Goal: Information Seeking & Learning: Learn about a topic

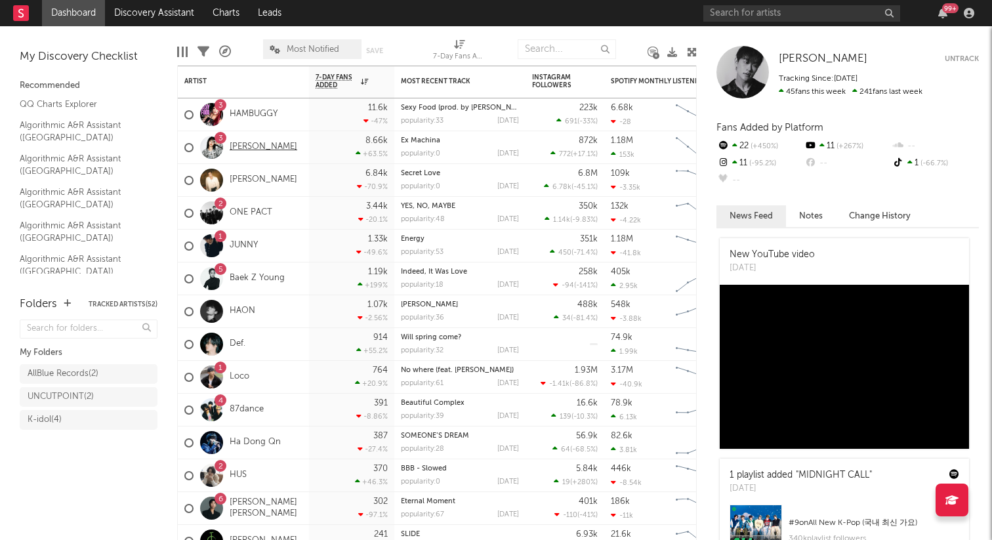
click at [235, 147] on link "[PERSON_NAME]" at bounding box center [264, 147] width 68 height 11
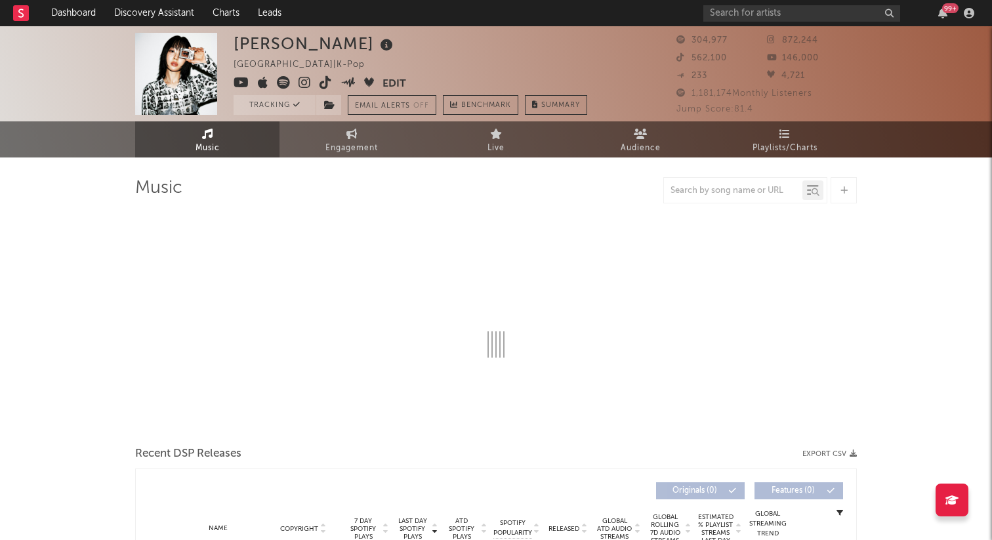
select select "6m"
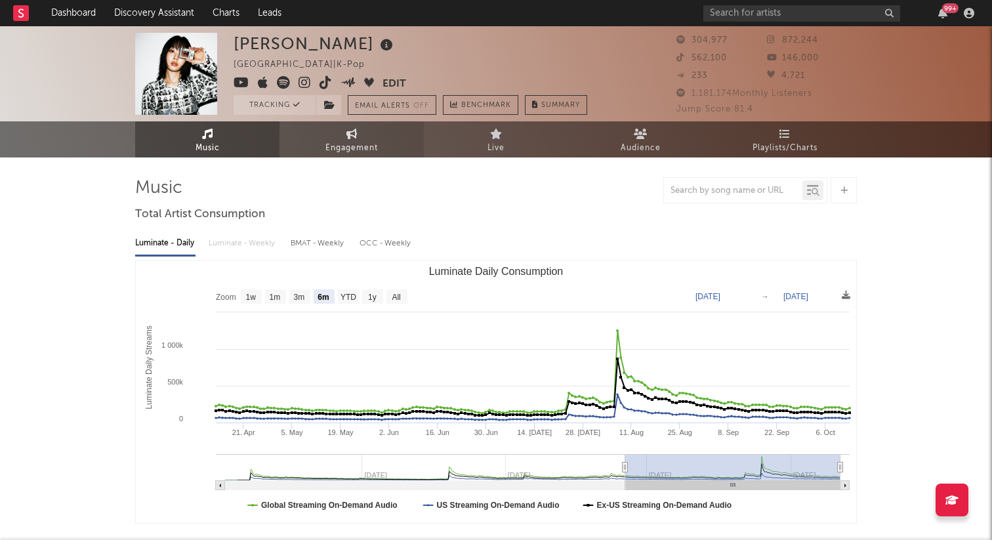
click at [386, 138] on link "Engagement" at bounding box center [351, 139] width 144 height 36
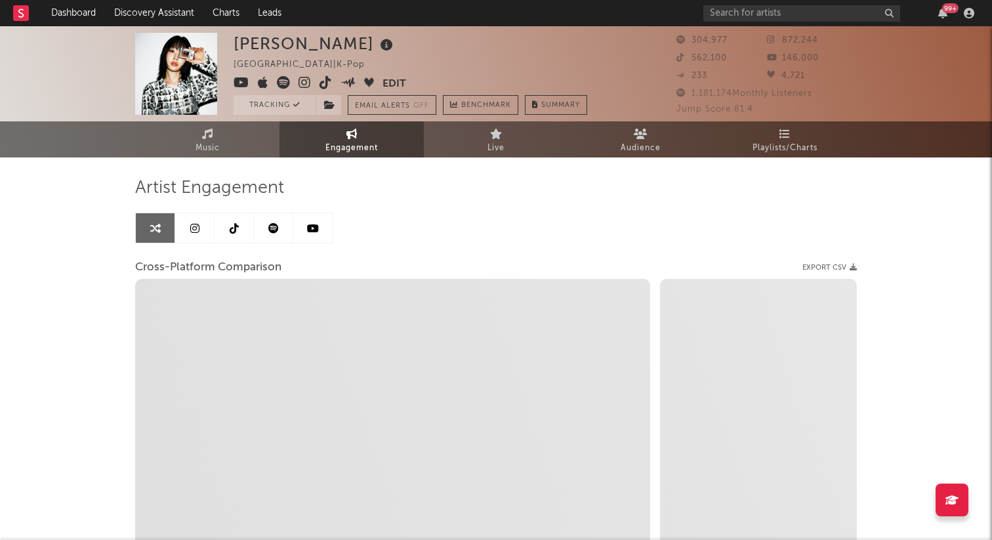
select select "1w"
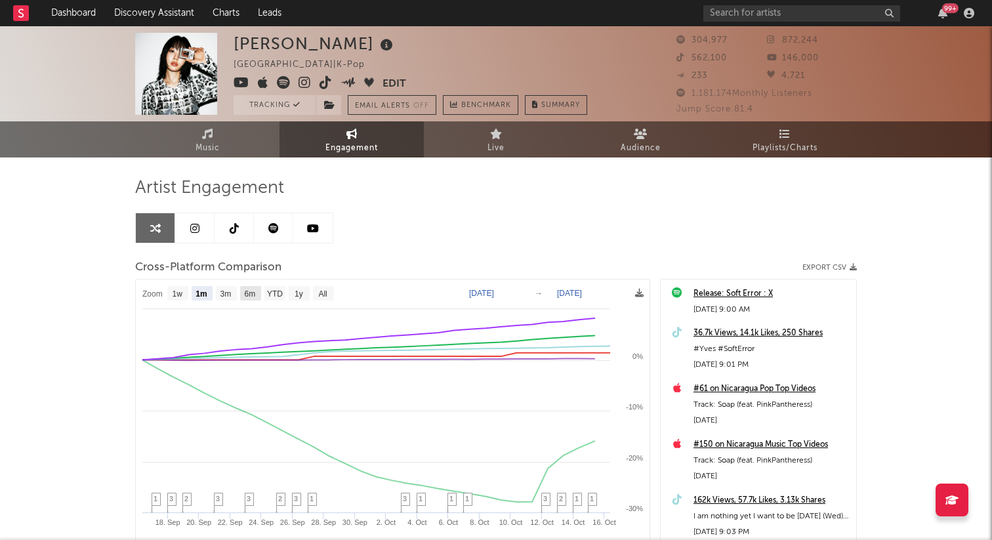
click at [252, 297] on text "6m" at bounding box center [250, 293] width 11 height 9
select select "6m"
type input "[DATE]"
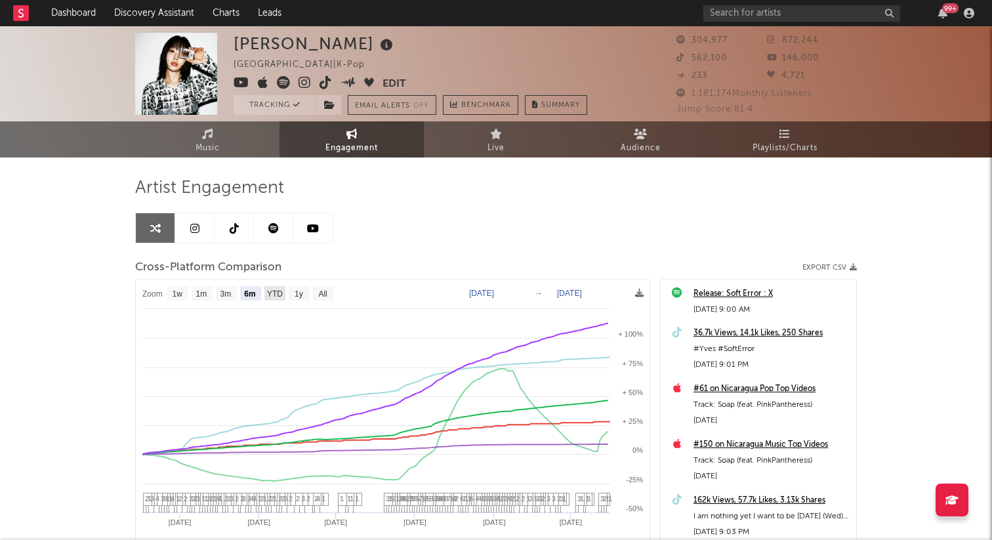
click at [271, 297] on text "YTD" at bounding box center [275, 293] width 16 height 9
select select "YTD"
type input "[DATE]"
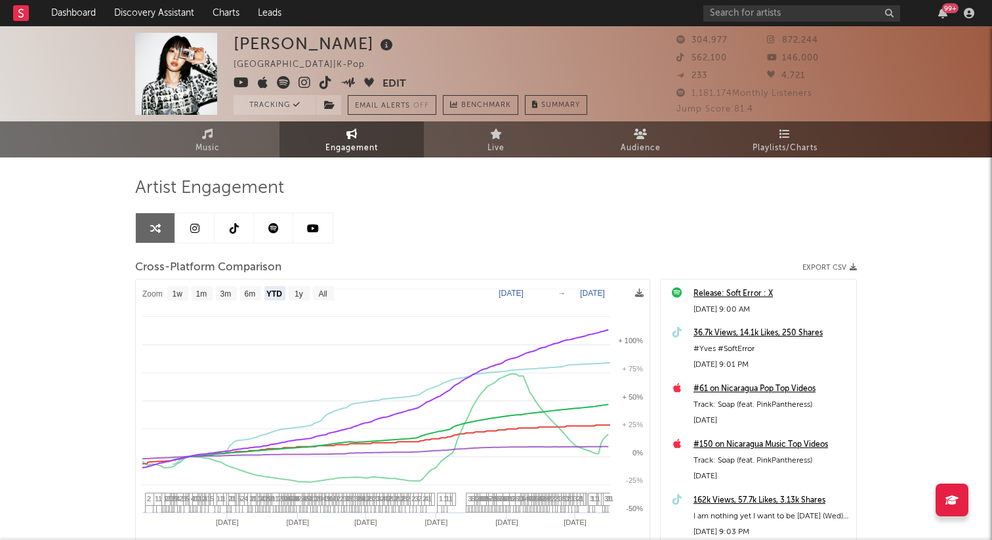
select select "1w"
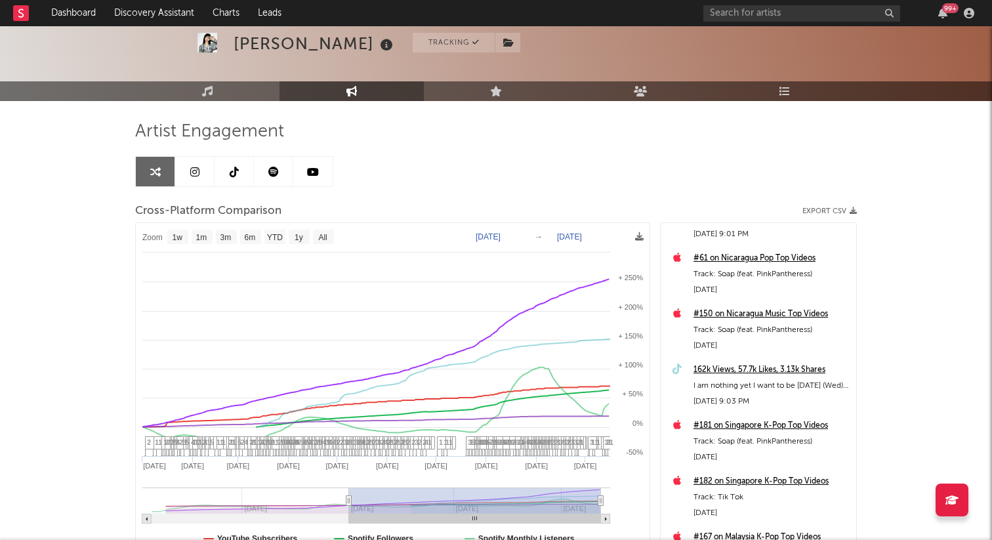
scroll to position [75, 0]
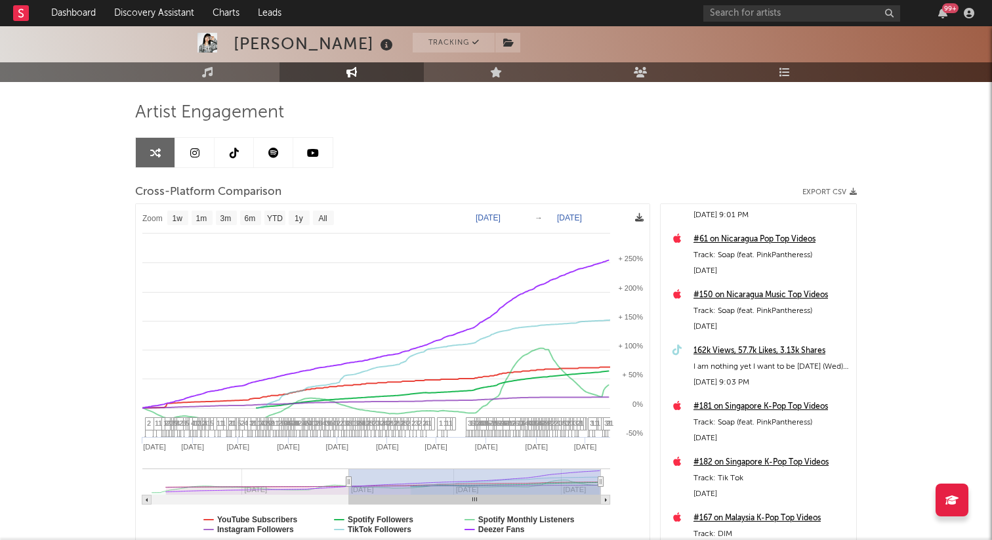
click at [639, 220] on icon at bounding box center [639, 217] width 9 height 9
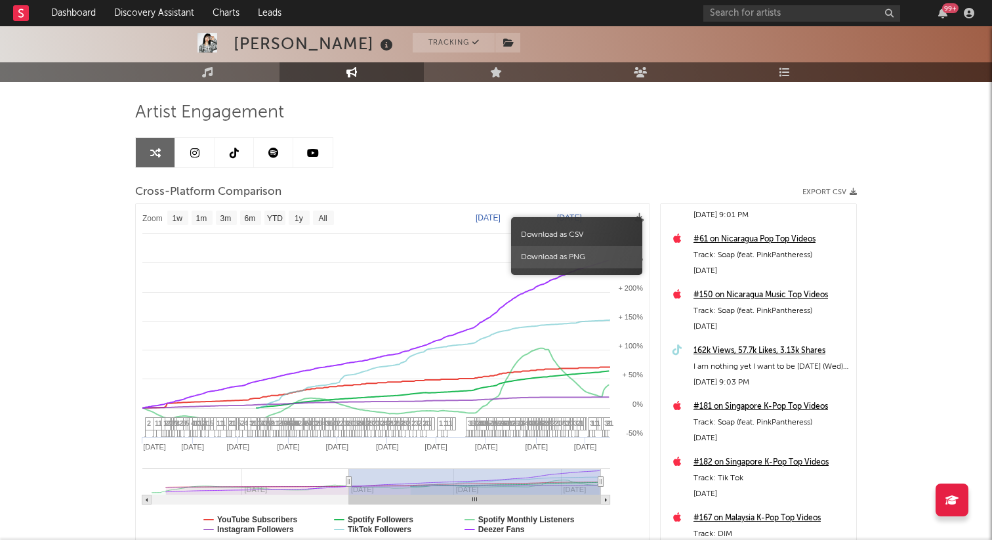
click at [568, 258] on span "Download as PNG" at bounding box center [576, 257] width 131 height 22
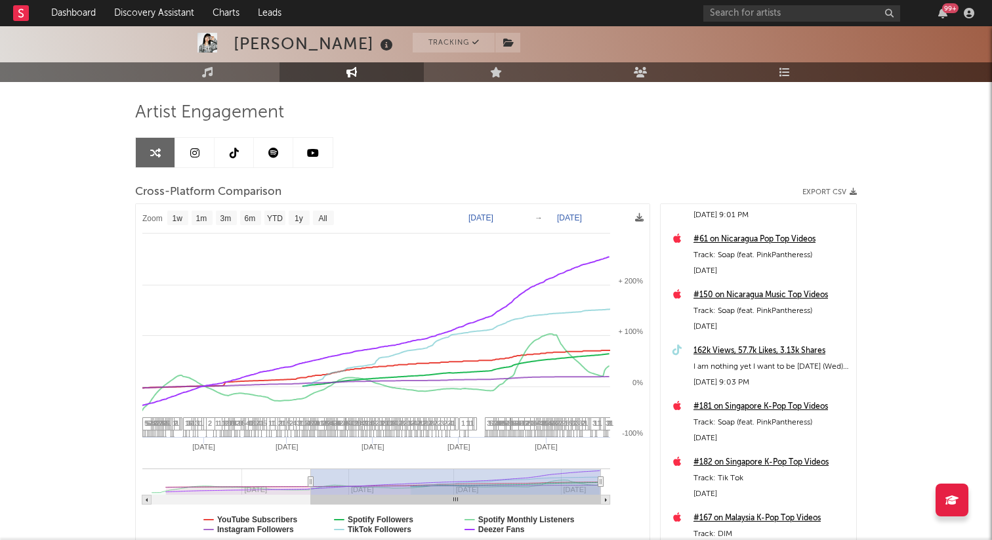
type input "[DATE]"
select select "1w"
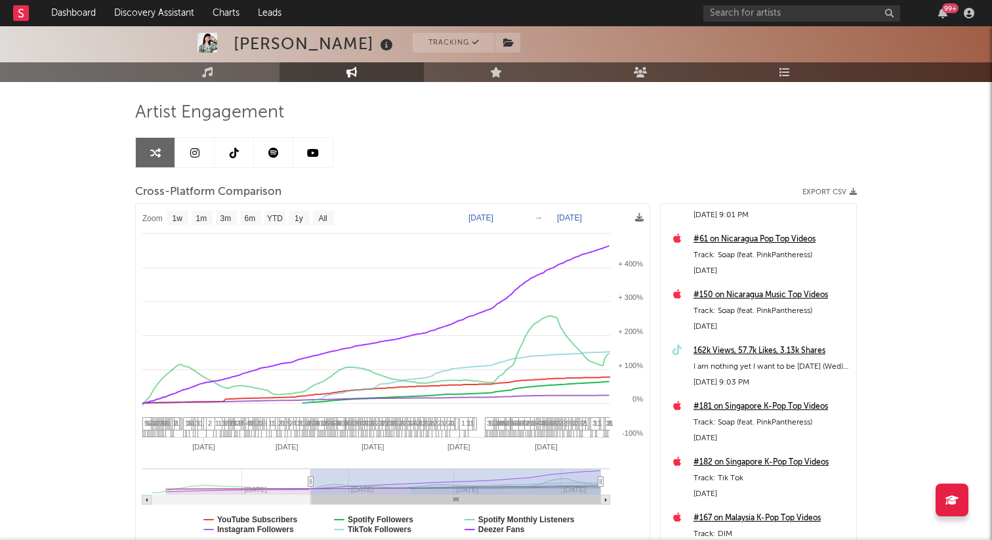
drag, startPoint x: 350, startPoint y: 484, endPoint x: 293, endPoint y: 478, distance: 56.8
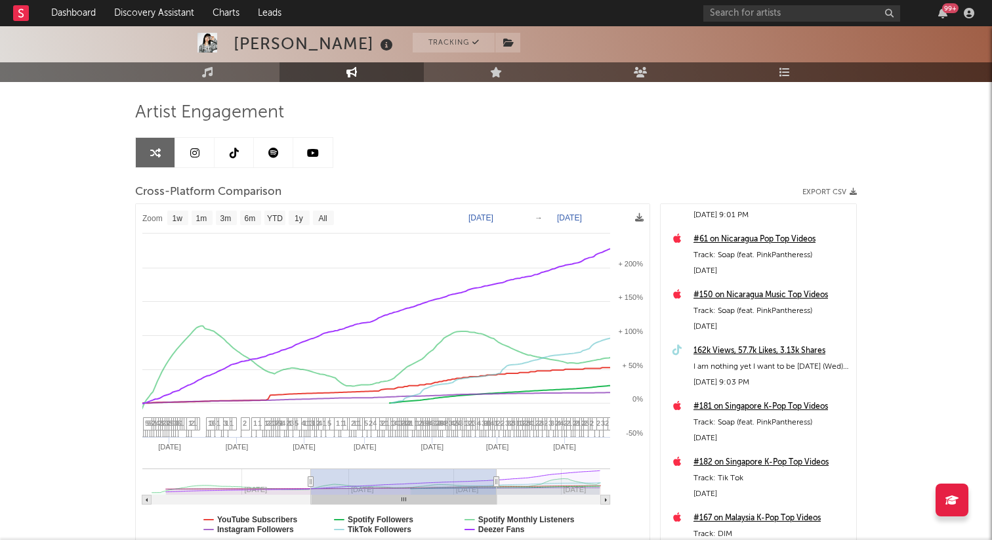
type input "[DATE]"
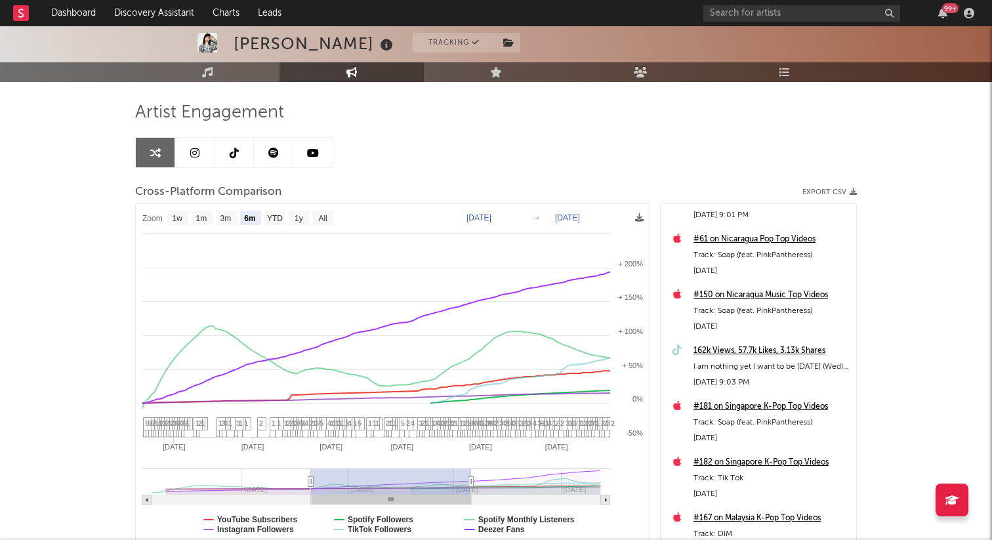
select select "6m"
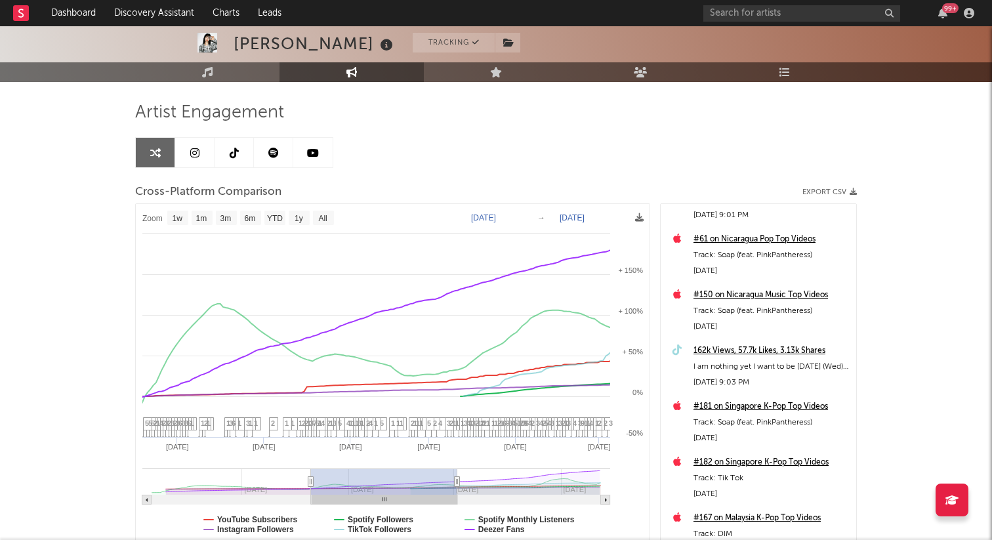
type input "[DATE]"
drag, startPoint x: 601, startPoint y: 480, endPoint x: 475, endPoint y: 472, distance: 126.2
select select "6m"
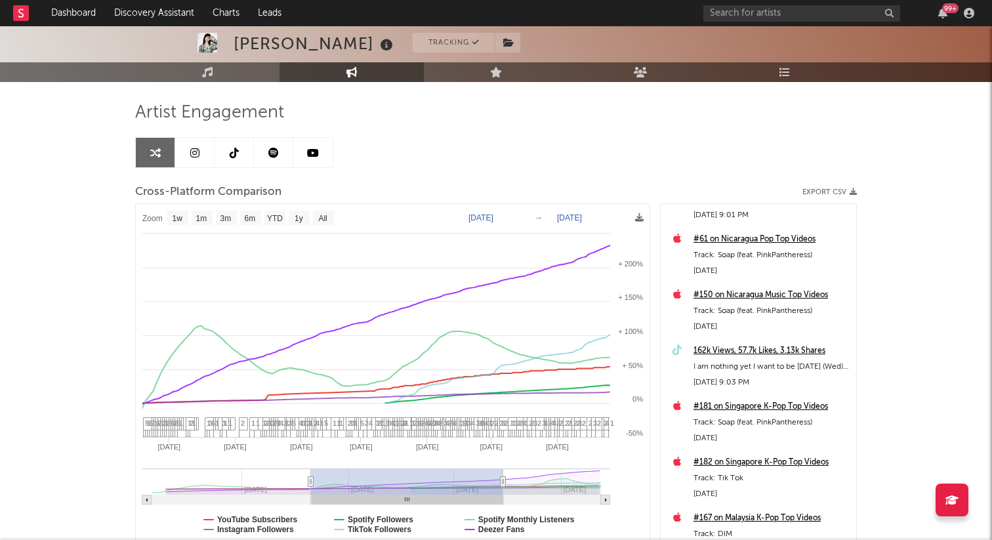
type input "[DATE]"
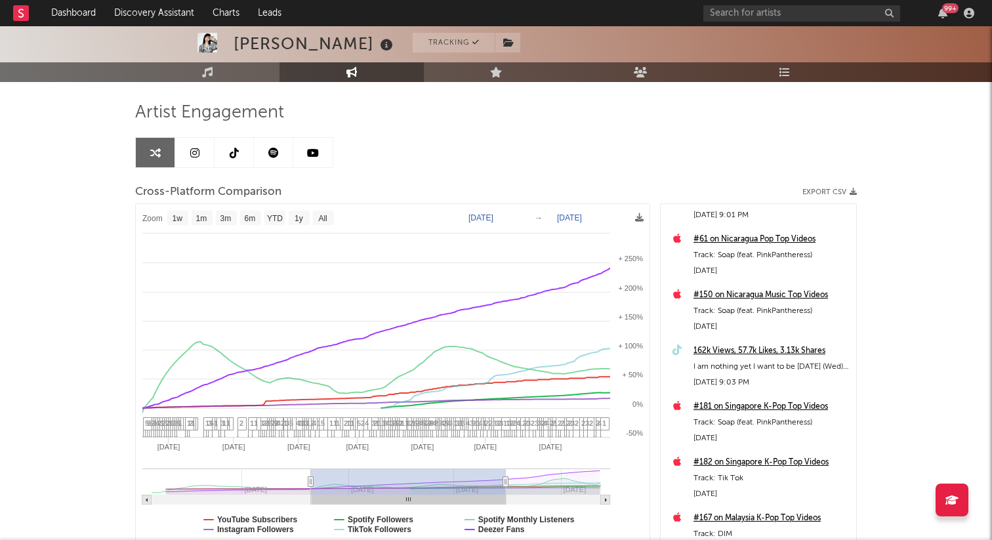
select select "1w"
drag, startPoint x: 456, startPoint y: 482, endPoint x: 502, endPoint y: 476, distance: 47.0
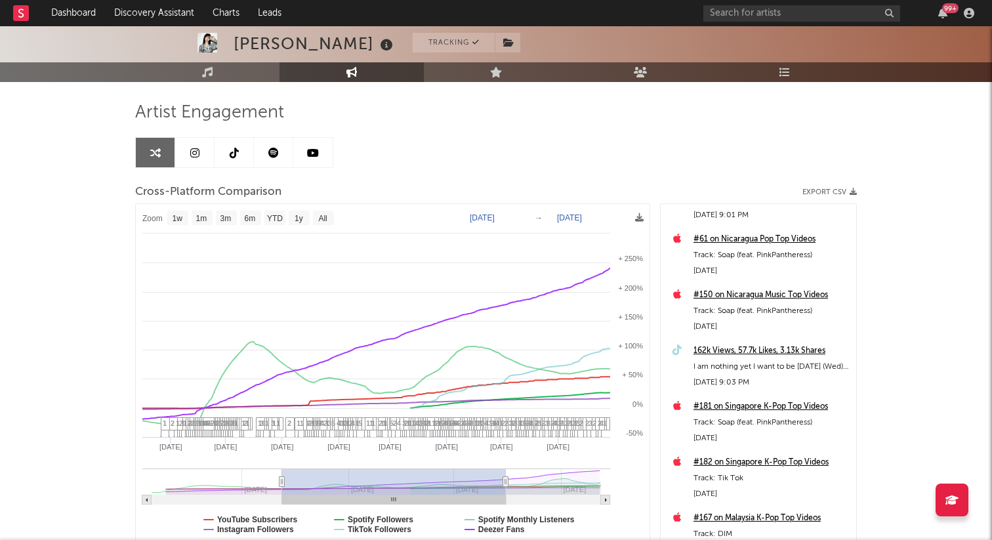
type input "[DATE]"
drag, startPoint x: 311, startPoint y: 481, endPoint x: 279, endPoint y: 483, distance: 31.6
click at [279, 483] on icon at bounding box center [279, 482] width 5 height 10
select select "1w"
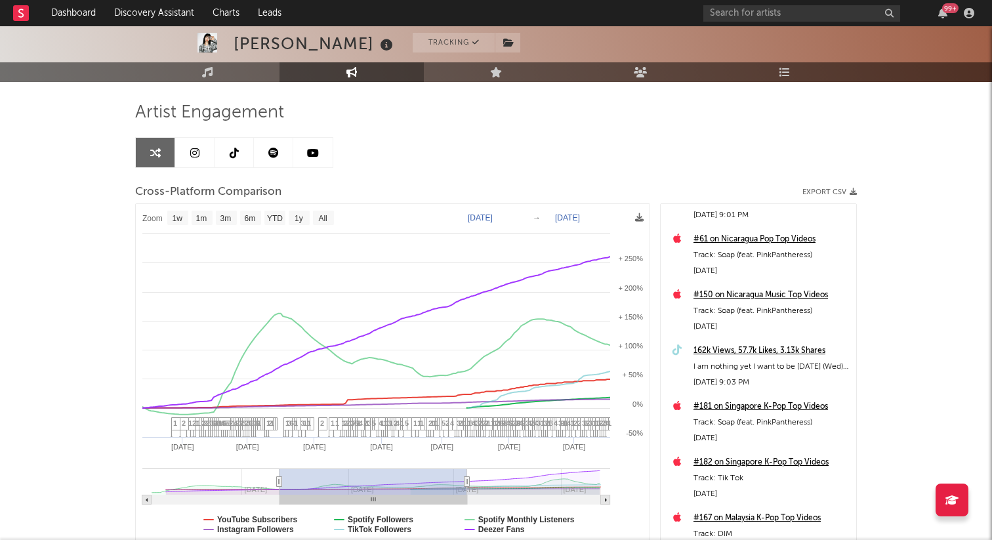
type input "[DATE]"
select select "1w"
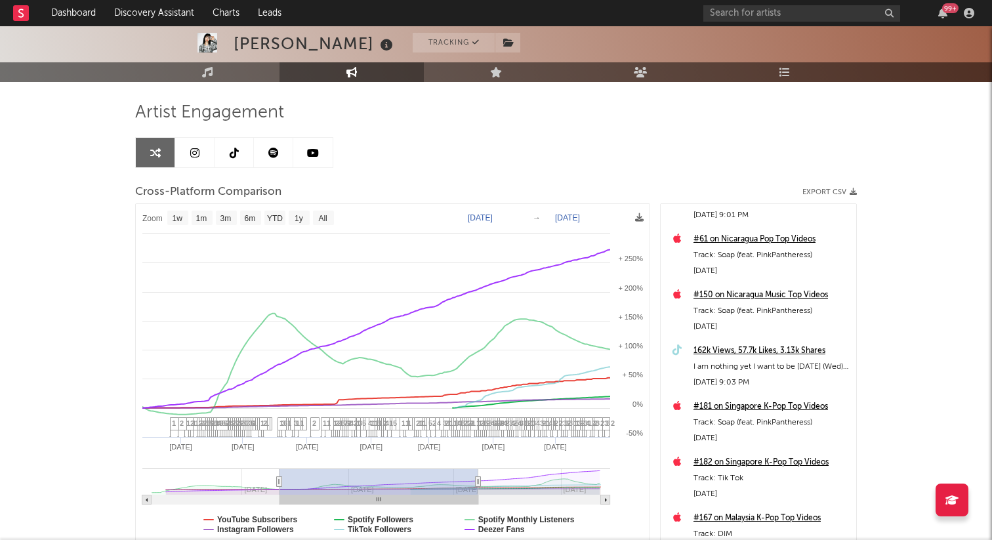
type input "[DATE]"
drag, startPoint x: 466, startPoint y: 478, endPoint x: 480, endPoint y: 478, distance: 14.4
click at [480, 478] on icon at bounding box center [480, 482] width 5 height 10
select select "1w"
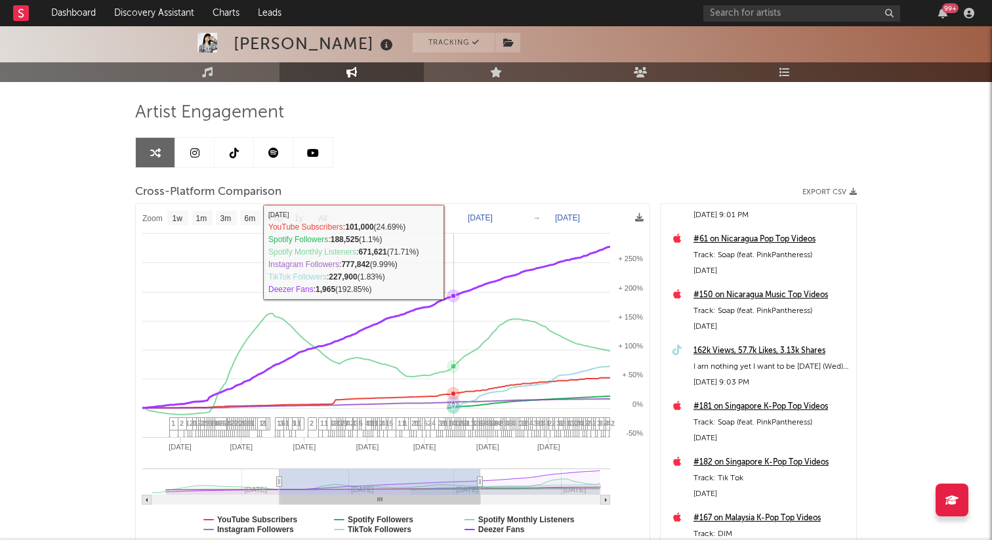
click at [453, 241] on rect at bounding box center [393, 375] width 514 height 343
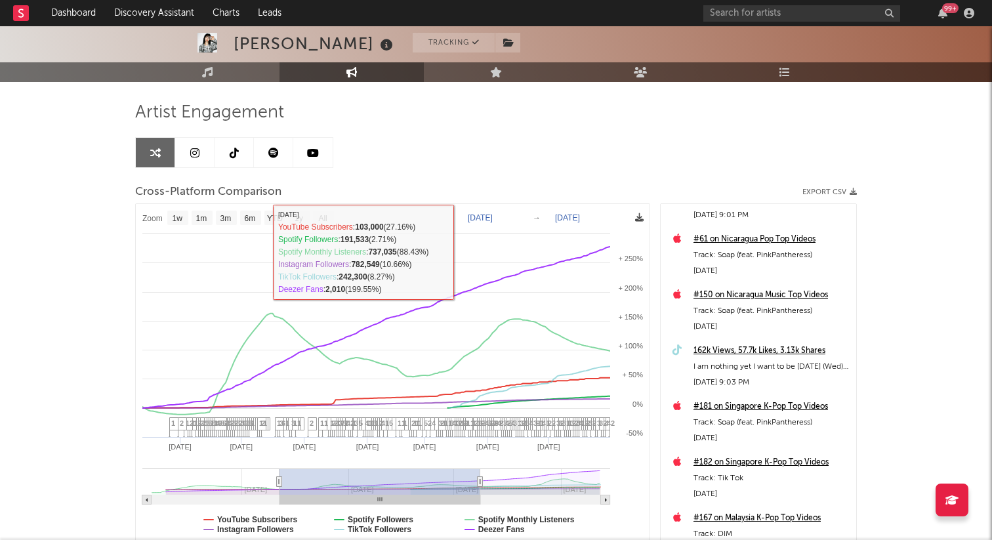
click at [640, 216] on icon at bounding box center [639, 217] width 9 height 9
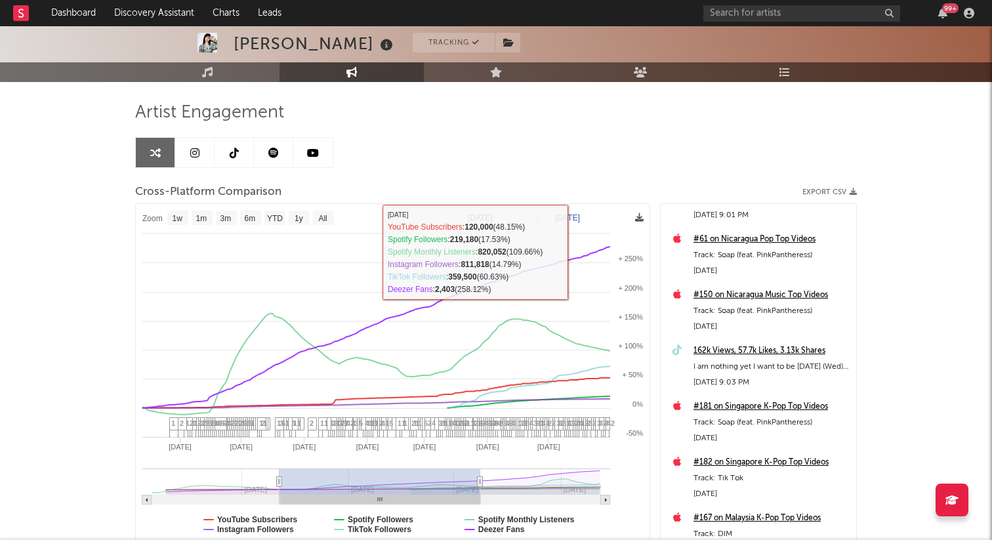
click at [640, 217] on icon at bounding box center [639, 217] width 9 height 9
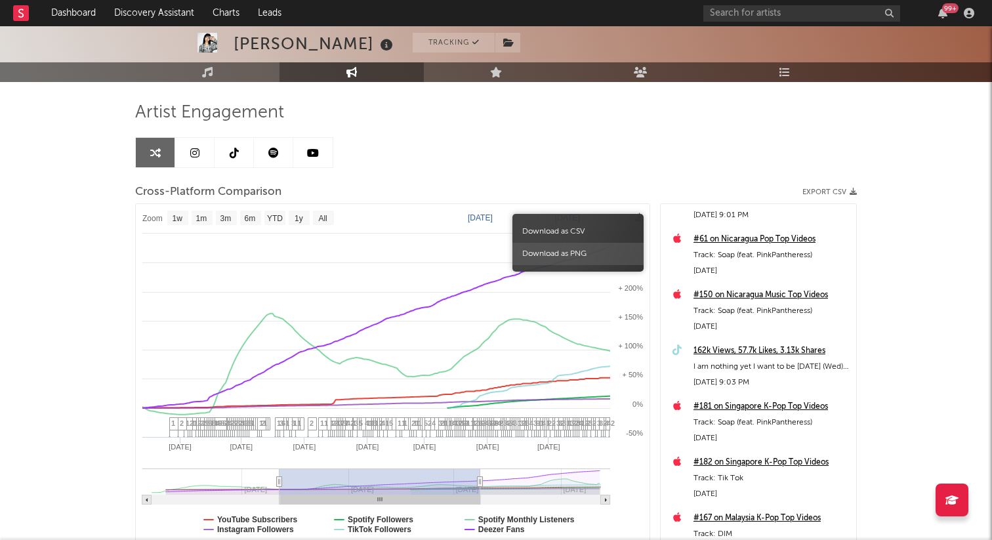
click at [563, 257] on span "Download as PNG" at bounding box center [577, 254] width 131 height 22
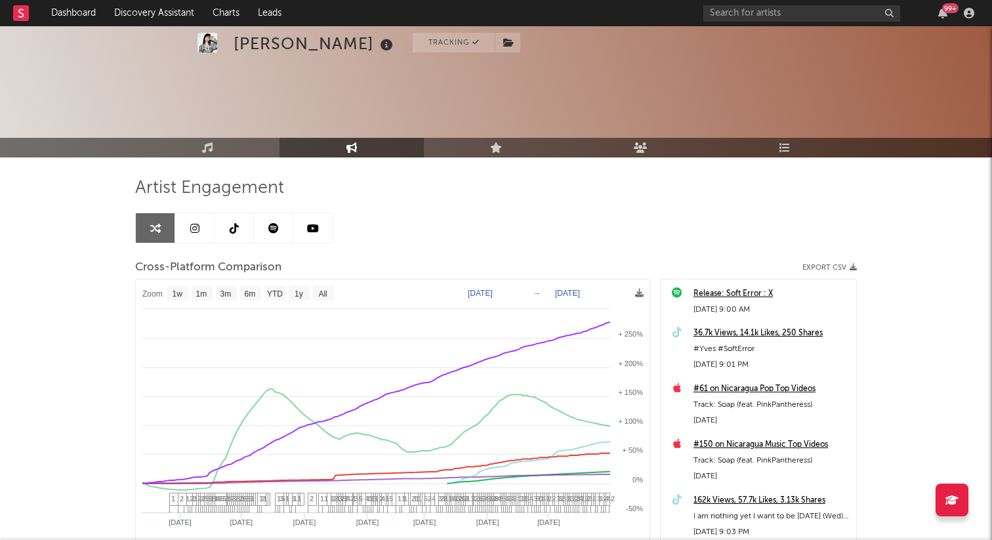
select select "1w"
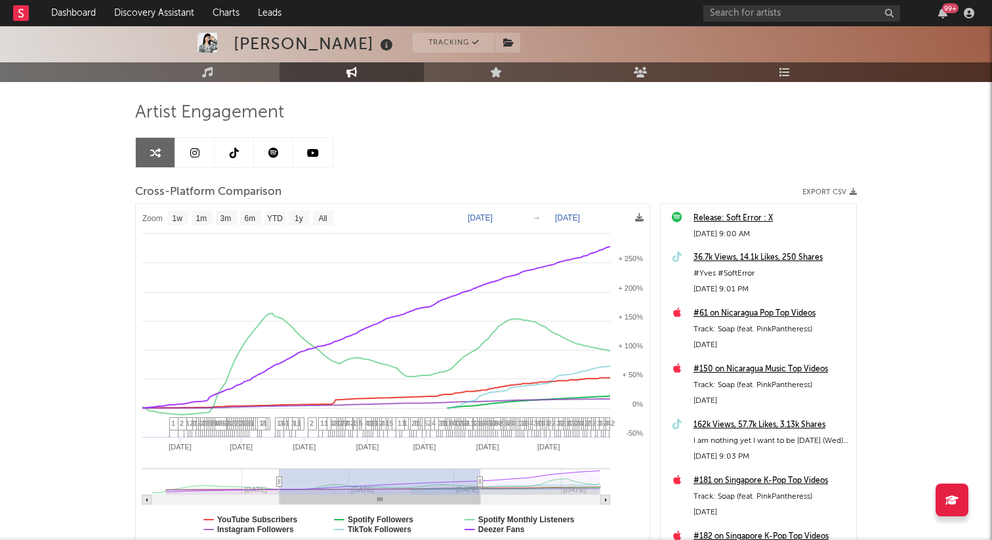
scroll to position [74, 0]
